Goal: Task Accomplishment & Management: Manage account settings

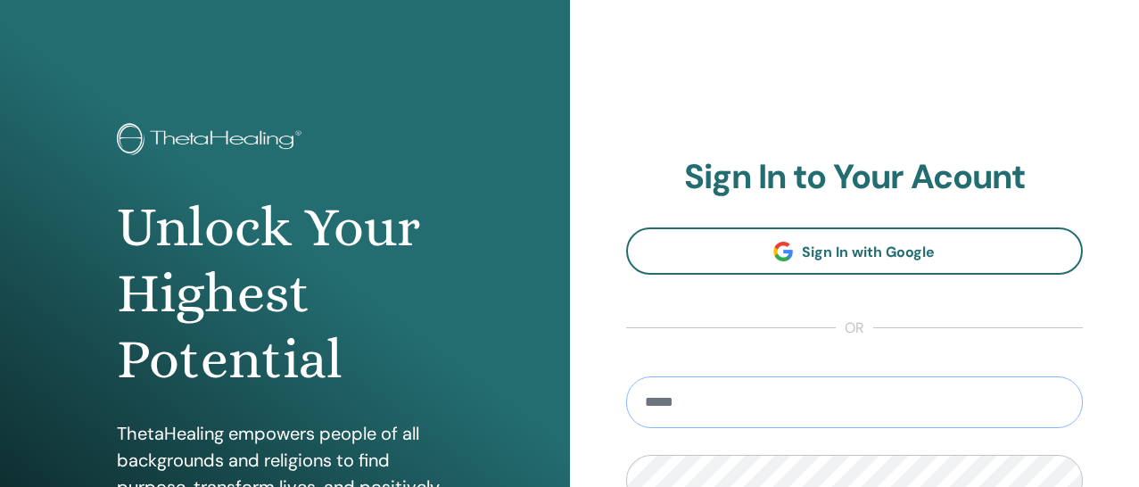
type input "**********"
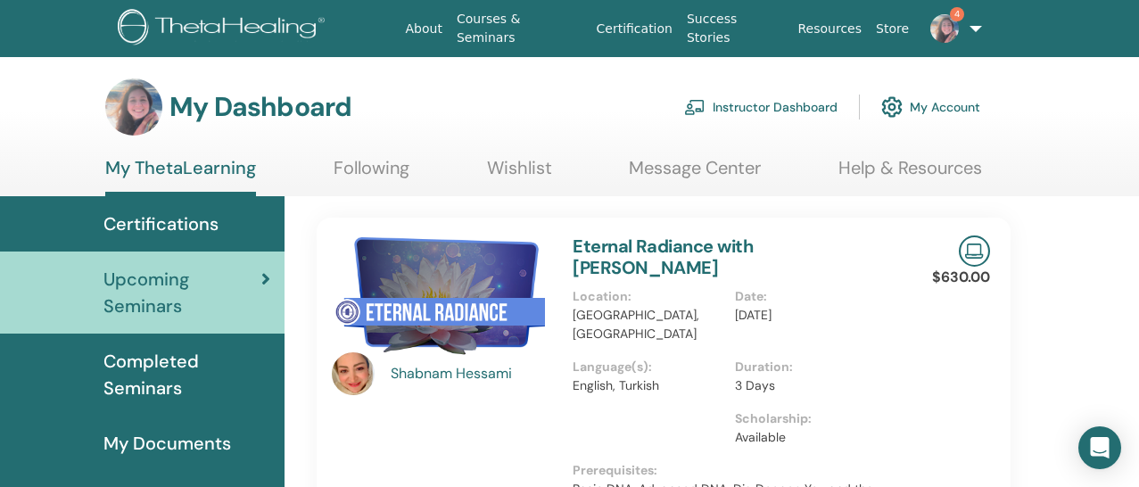
click at [744, 103] on link "Instructor Dashboard" at bounding box center [760, 106] width 153 height 39
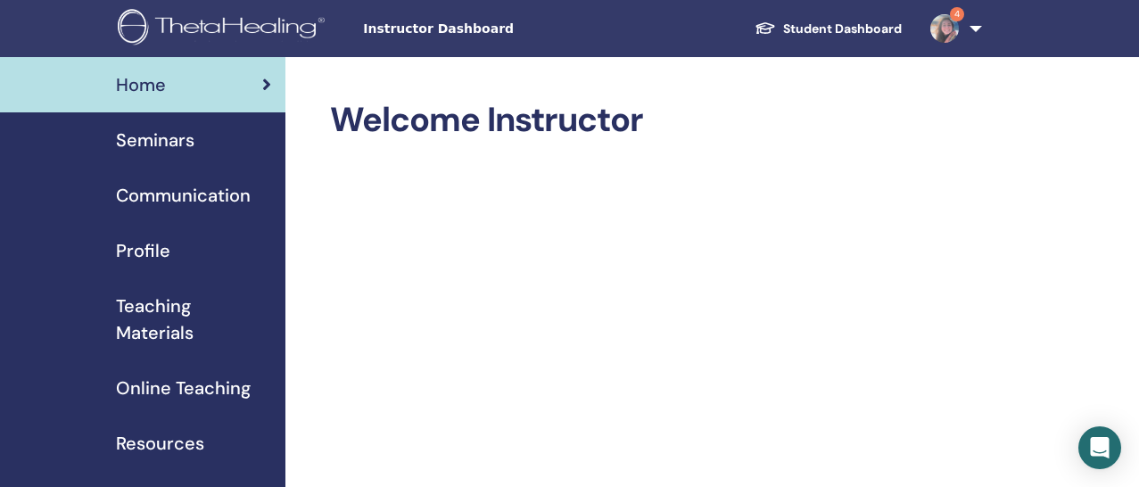
click at [179, 142] on span "Seminars" at bounding box center [155, 140] width 78 height 27
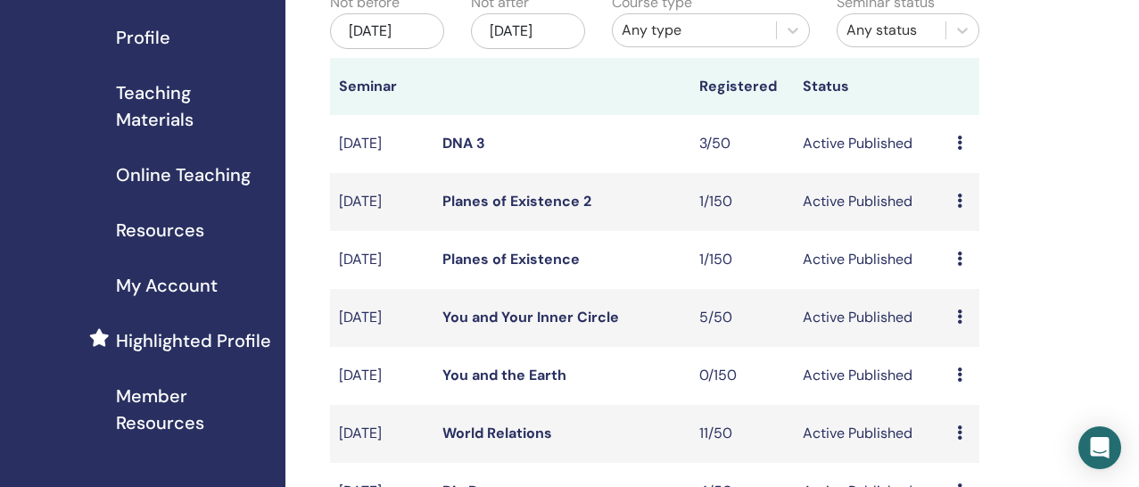
scroll to position [249, 0]
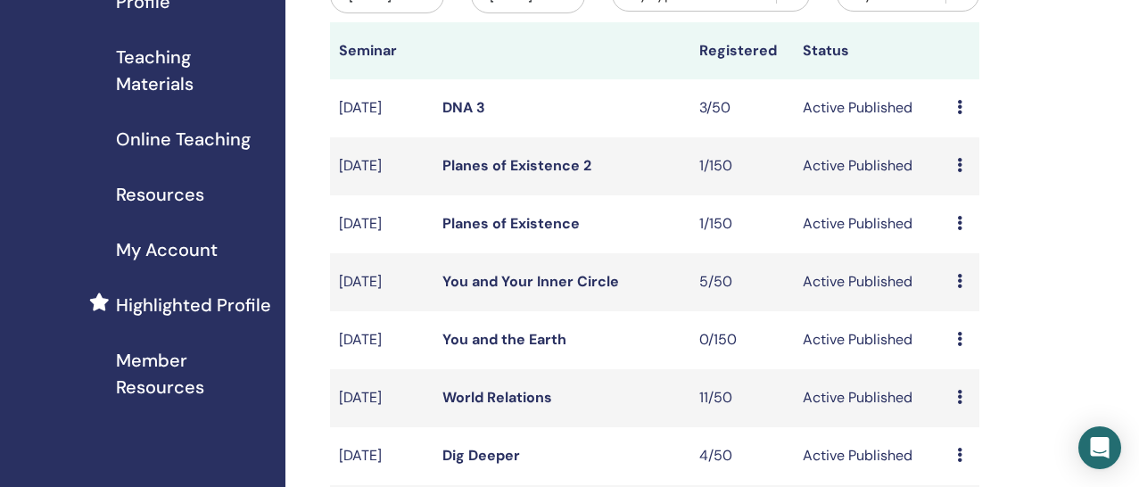
click at [456, 117] on link "DNA 3" at bounding box center [463, 107] width 43 height 19
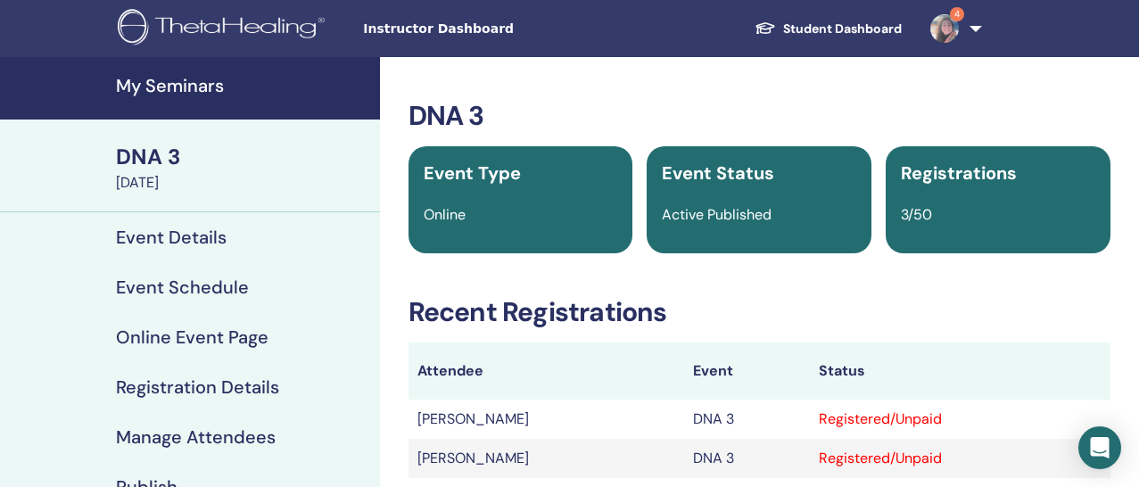
click at [181, 236] on h4 "Event Details" at bounding box center [171, 236] width 111 height 21
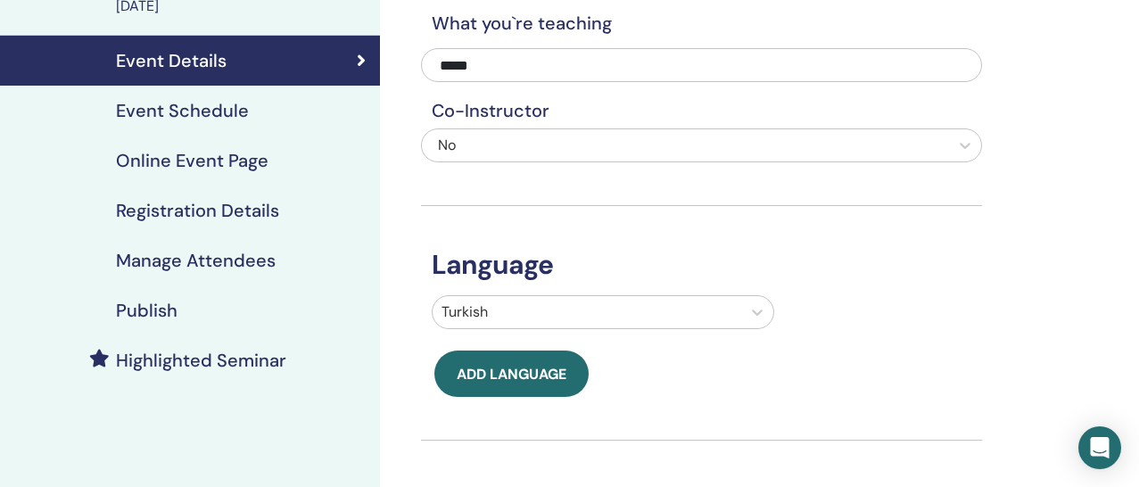
scroll to position [113, 0]
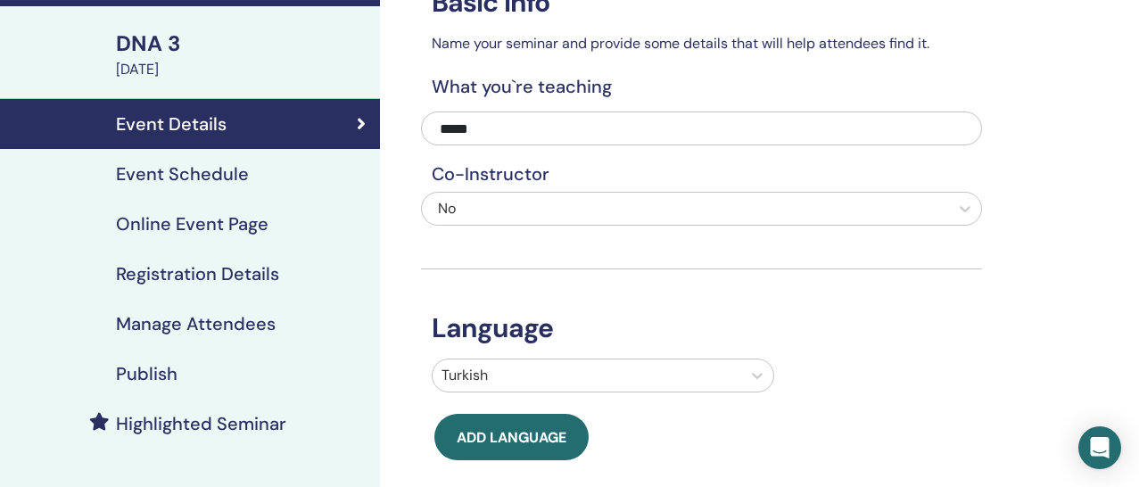
click at [204, 174] on h4 "Event Schedule" at bounding box center [182, 173] width 133 height 21
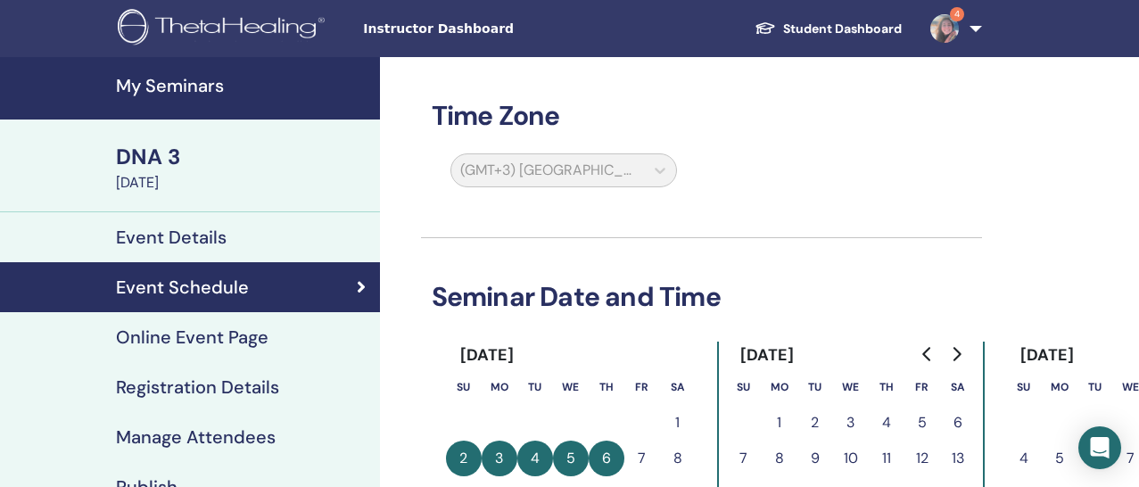
click at [942, 34] on img at bounding box center [944, 28] width 29 height 29
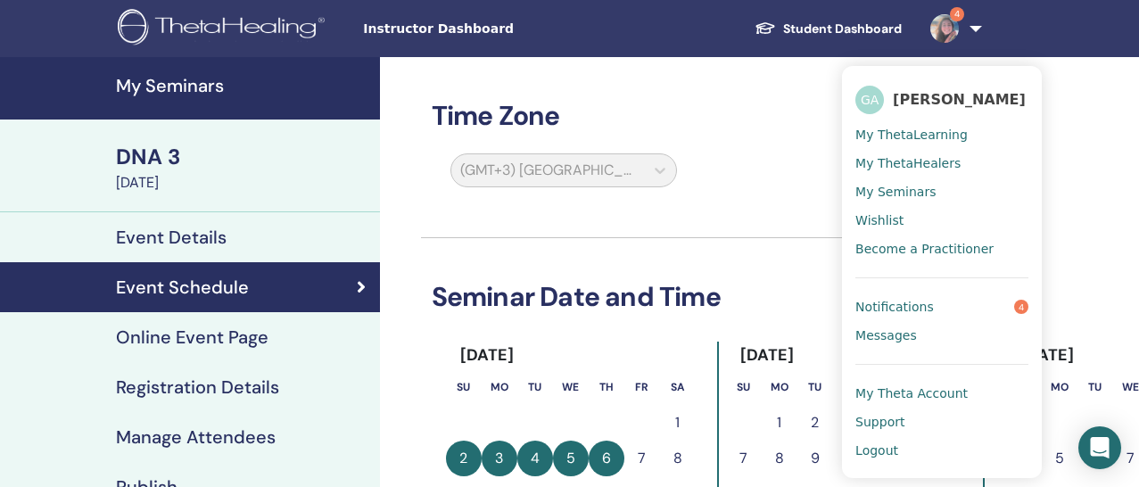
click at [215, 81] on h4 "My Seminars" at bounding box center [242, 85] width 253 height 21
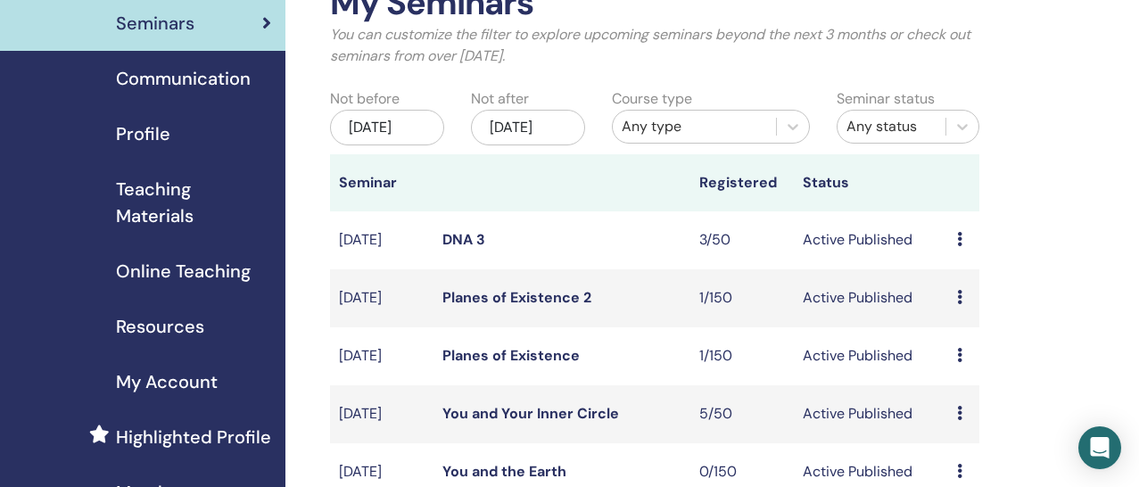
scroll to position [144, 0]
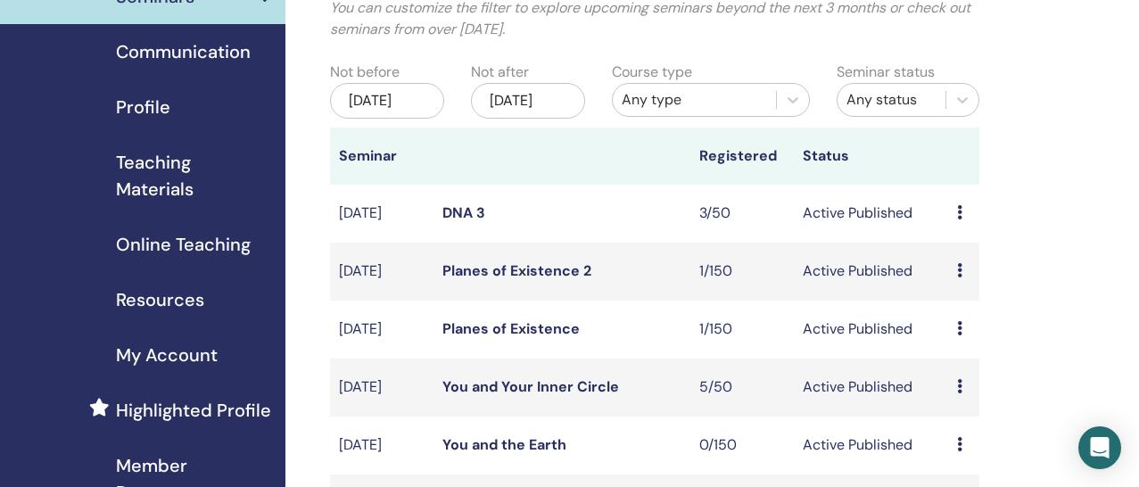
click at [957, 219] on icon at bounding box center [959, 212] width 5 height 14
click at [957, 242] on link "Preview" at bounding box center [957, 241] width 51 height 19
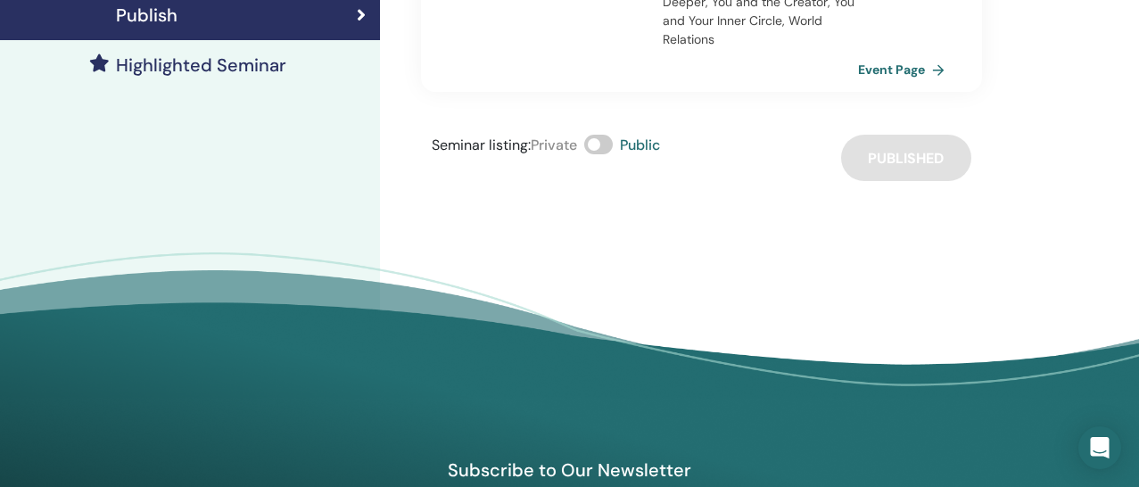
scroll to position [439, 0]
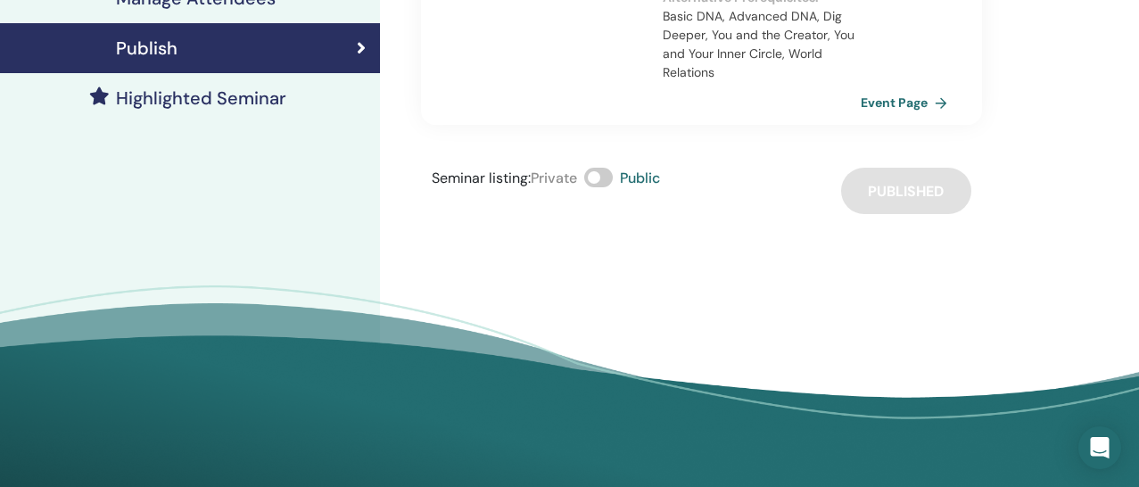
click at [903, 96] on link "Event Page" at bounding box center [907, 102] width 94 height 27
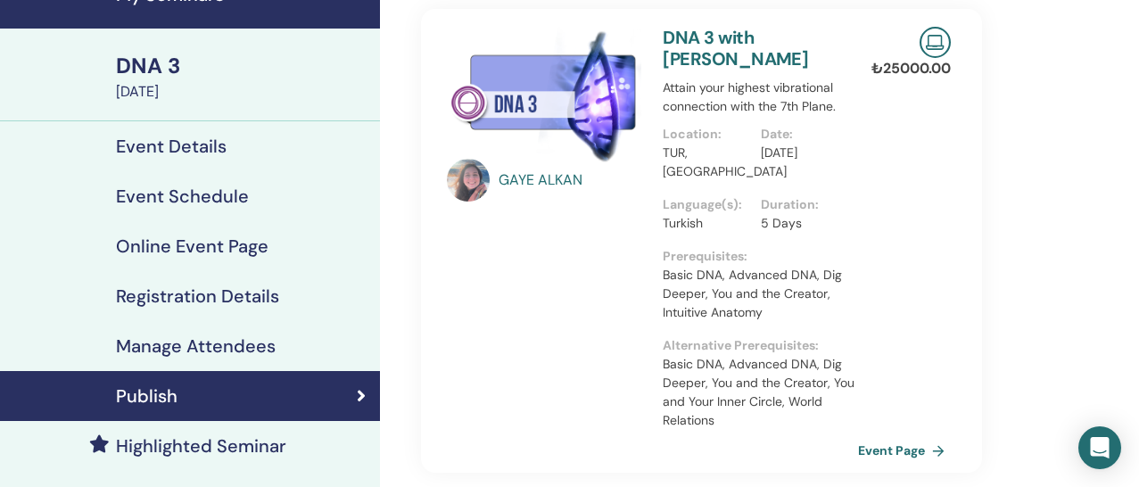
scroll to position [18, 0]
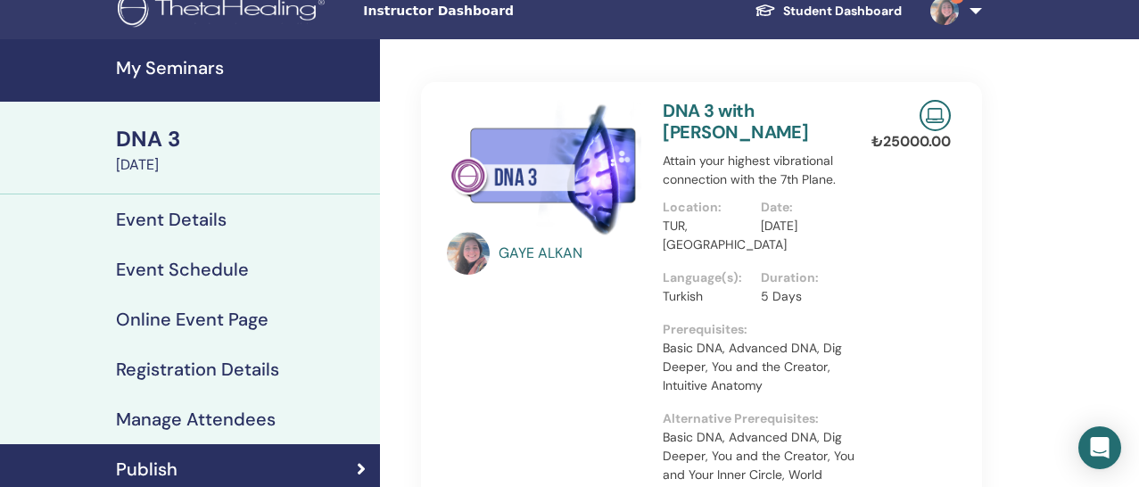
click at [191, 68] on h4 "My Seminars" at bounding box center [242, 67] width 253 height 21
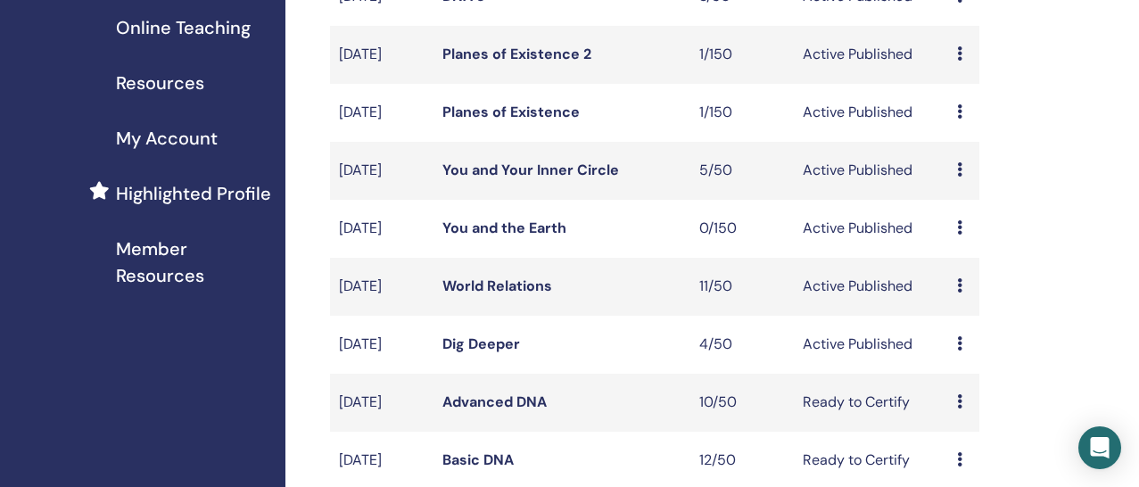
scroll to position [371, 0]
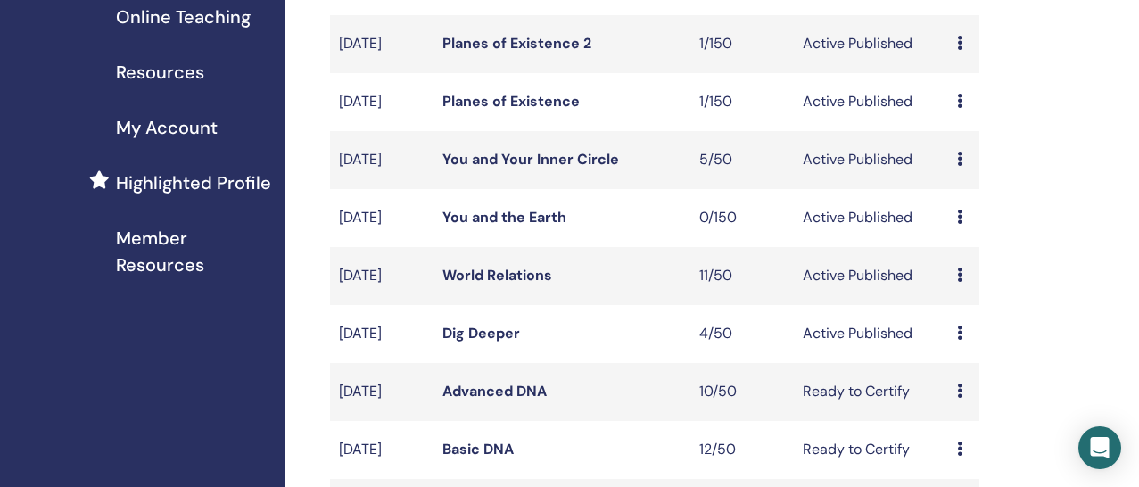
click at [488, 284] on link "World Relations" at bounding box center [497, 275] width 110 height 19
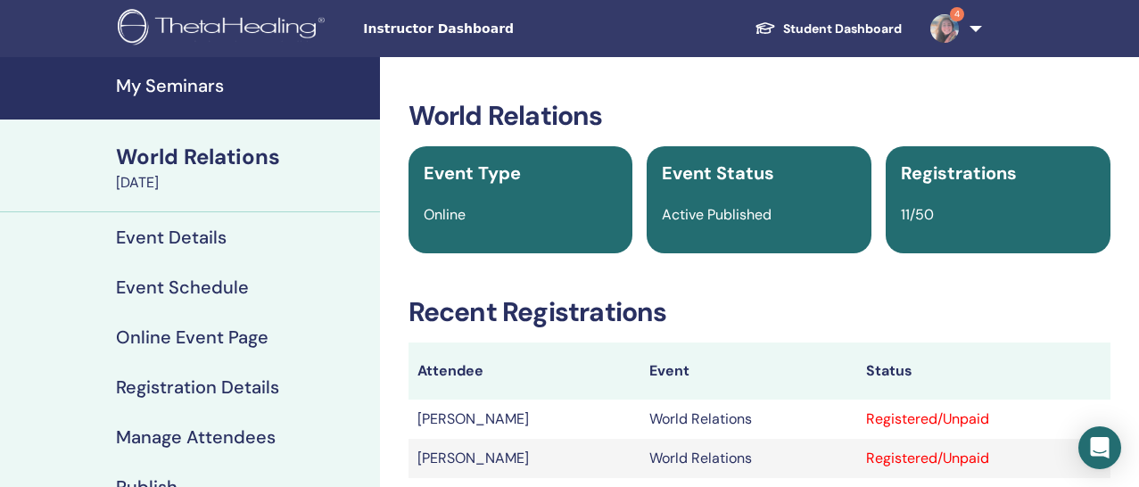
click at [156, 68] on link "My Seminars" at bounding box center [190, 88] width 380 height 62
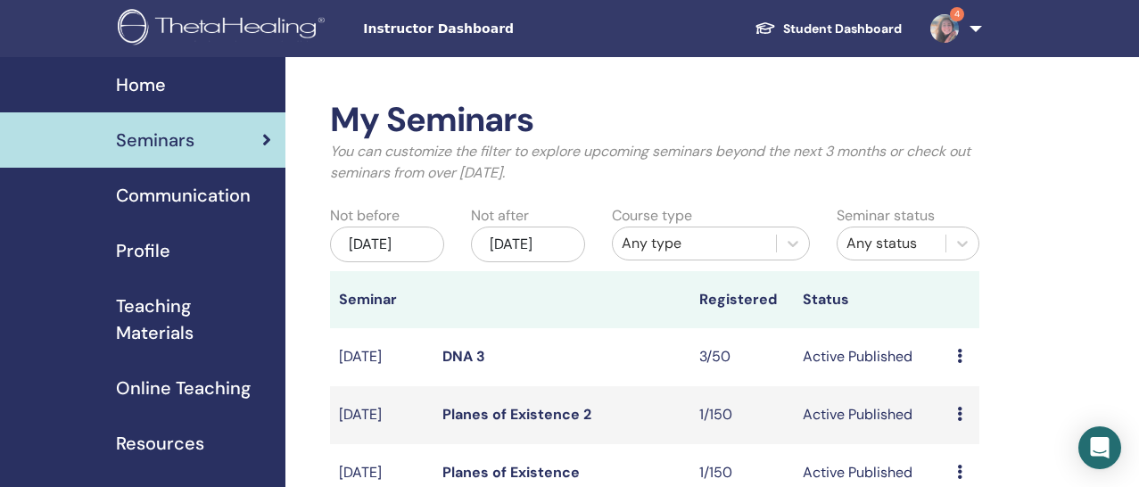
click at [954, 37] on img at bounding box center [944, 28] width 29 height 29
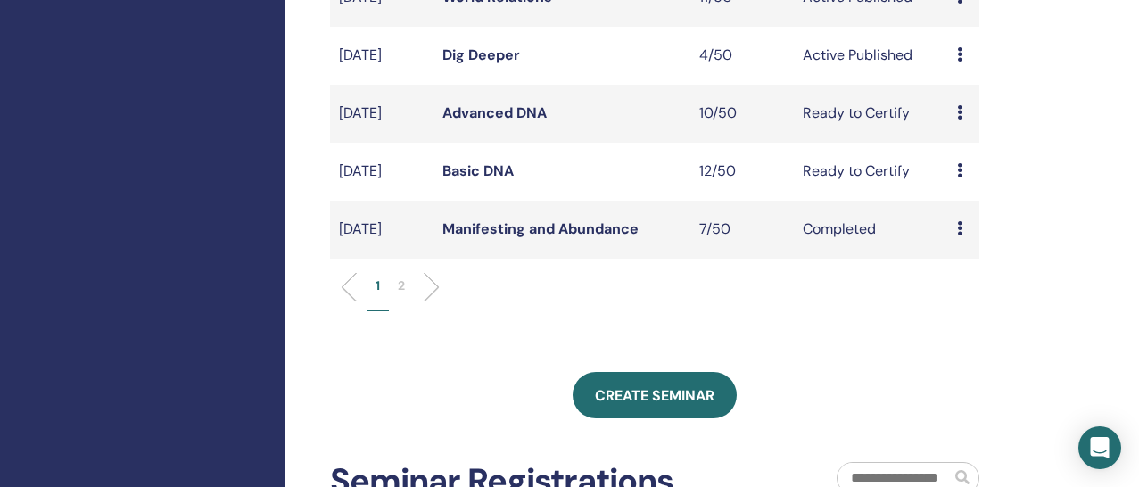
scroll to position [651, 0]
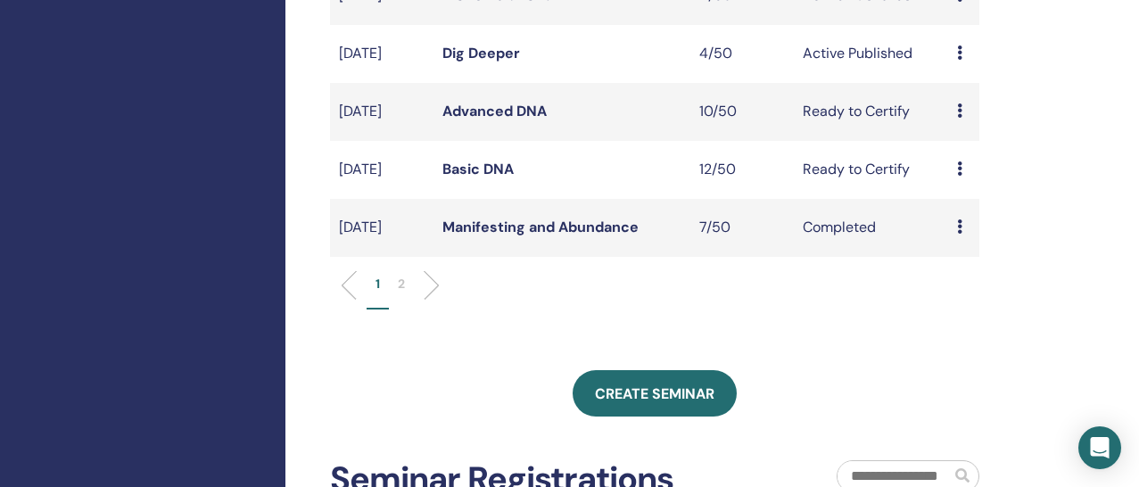
click at [522, 120] on link "Advanced DNA" at bounding box center [494, 111] width 104 height 19
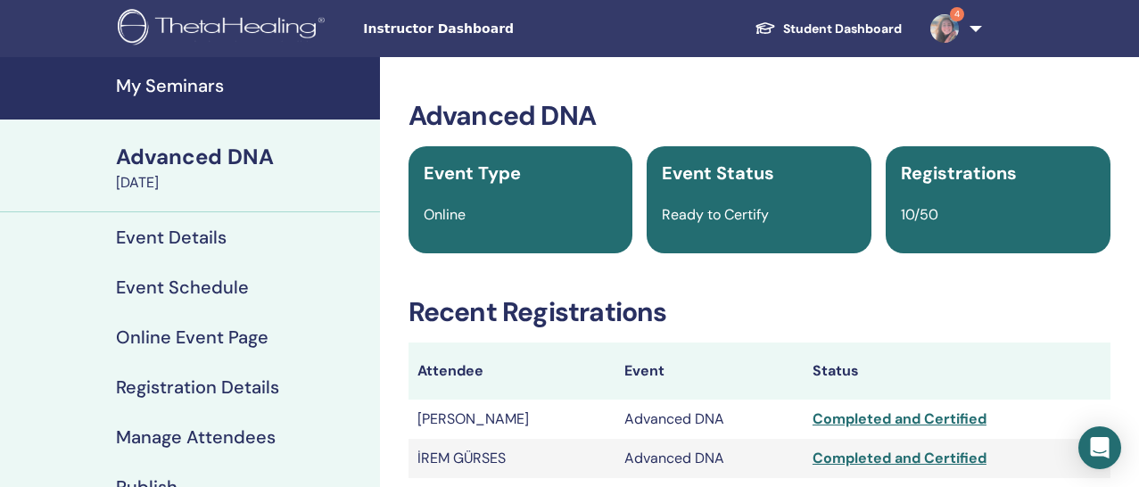
click at [938, 30] on img at bounding box center [944, 28] width 29 height 29
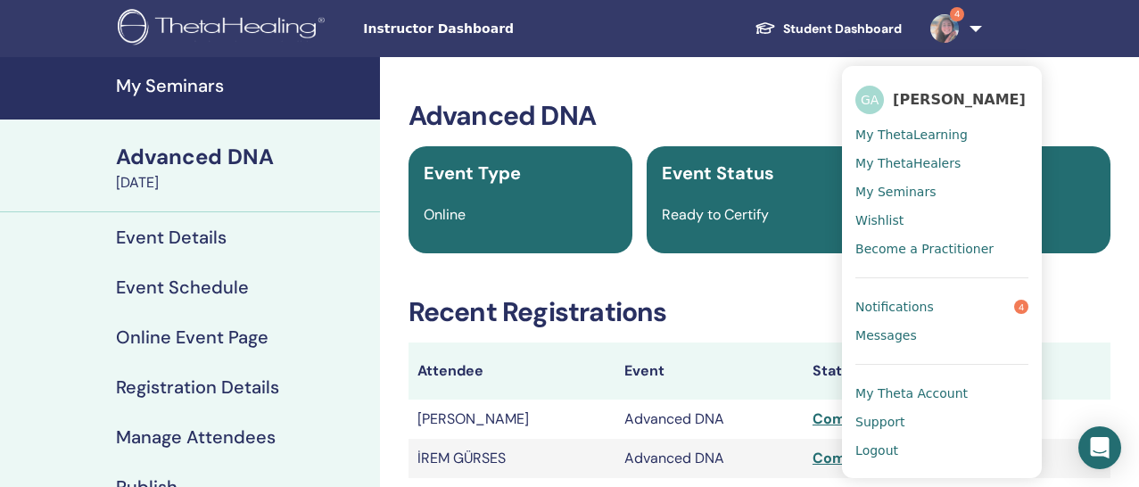
click at [917, 301] on span "Notifications" at bounding box center [894, 307] width 78 height 16
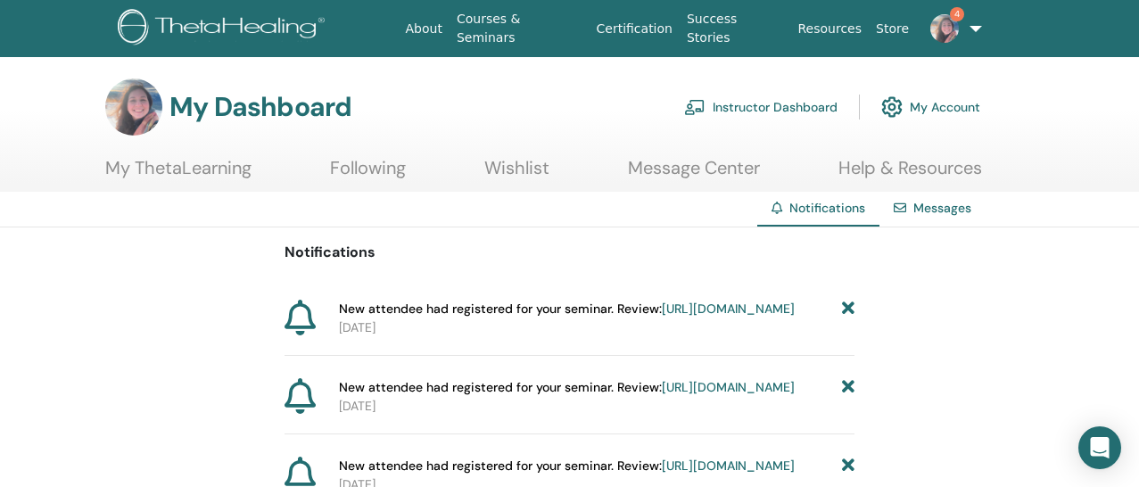
click at [230, 26] on img at bounding box center [224, 29] width 213 height 40
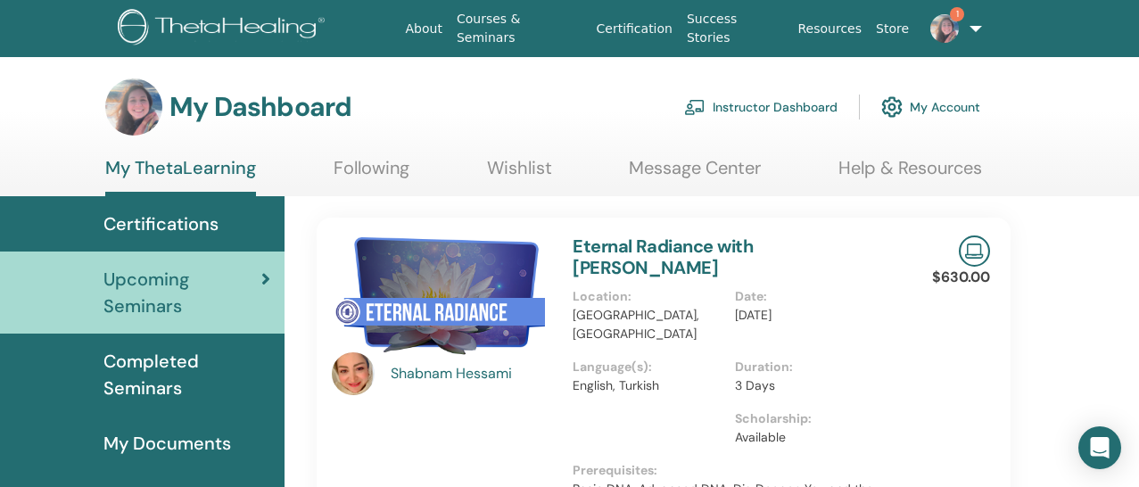
click at [798, 111] on link "Instructor Dashboard" at bounding box center [760, 106] width 153 height 39
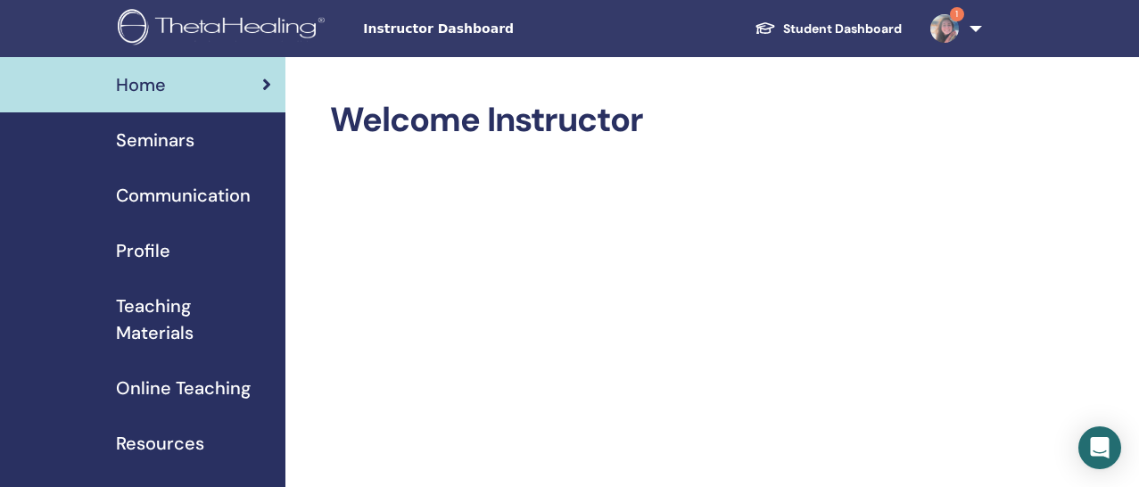
click at [196, 150] on div "Seminars" at bounding box center [142, 140] width 257 height 27
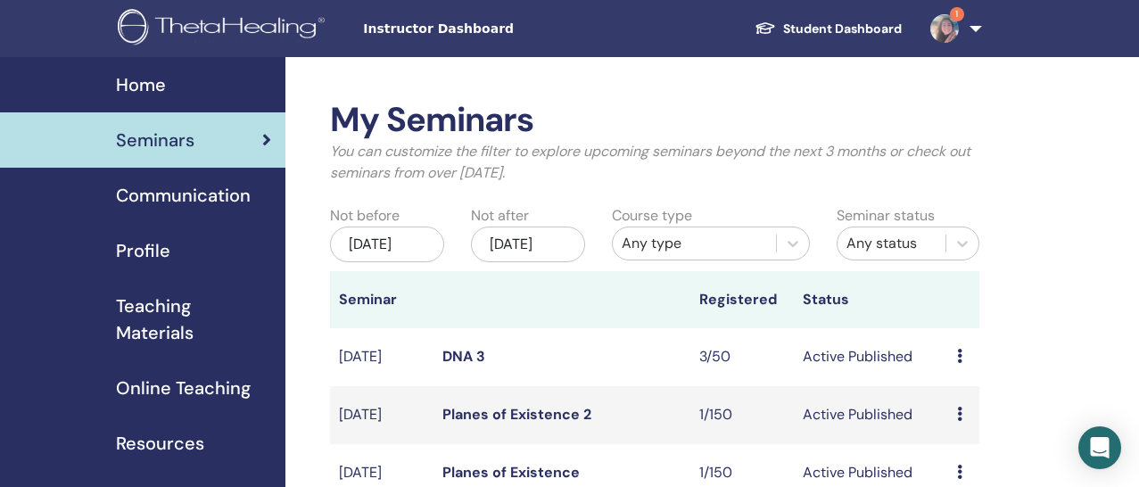
click at [940, 34] on img at bounding box center [944, 28] width 29 height 29
